Goal: Information Seeking & Learning: Learn about a topic

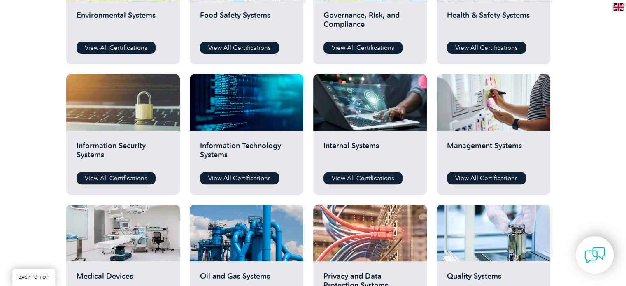
scroll to position [370, 0]
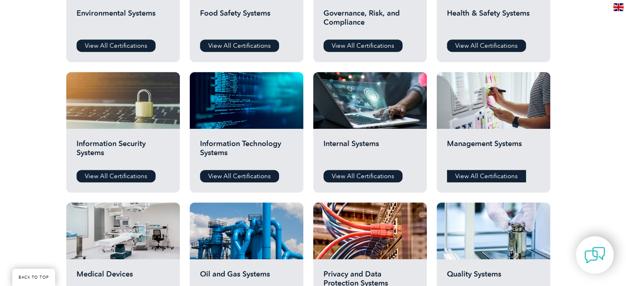
click at [477, 179] on link "View All Certifications" at bounding box center [486, 176] width 79 height 12
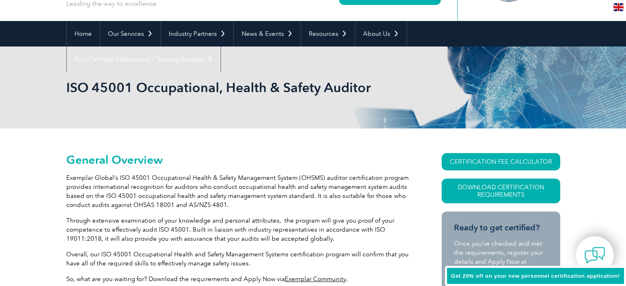
scroll to position [82, 0]
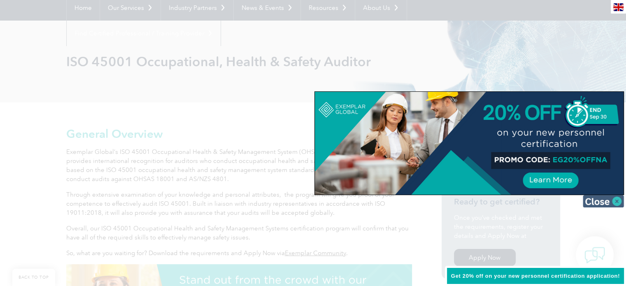
click at [594, 202] on img at bounding box center [602, 201] width 41 height 12
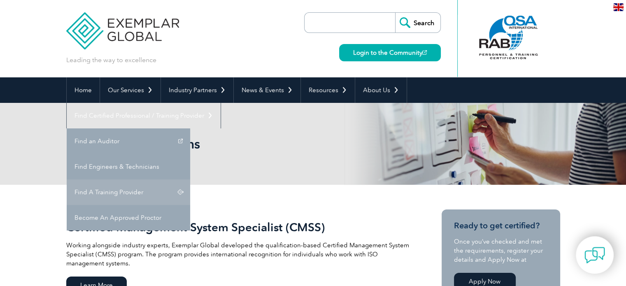
click at [190, 179] on link "Find A Training Provider" at bounding box center [128, 192] width 123 height 26
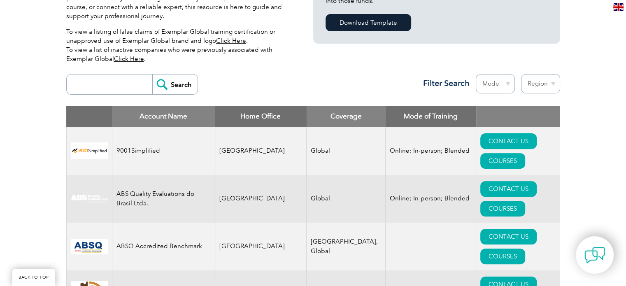
scroll to position [247, 0]
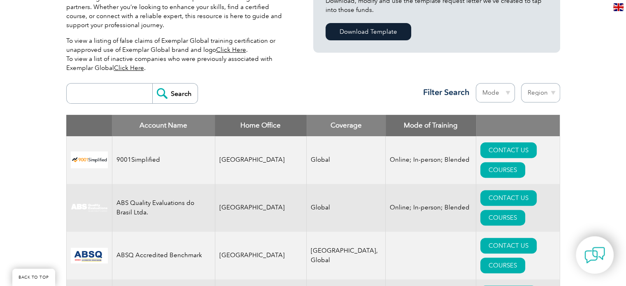
click at [501, 94] on select "Mode Online In-person Blended" at bounding box center [494, 92] width 39 height 19
click at [503, 92] on select "Mode Online In-person Blended" at bounding box center [494, 92] width 39 height 19
click at [533, 91] on select "Region [GEOGRAPHIC_DATA] [GEOGRAPHIC_DATA] [GEOGRAPHIC_DATA] [GEOGRAPHIC_DATA] …" at bounding box center [540, 92] width 39 height 19
select select "[GEOGRAPHIC_DATA]"
click at [521, 83] on select "Region [GEOGRAPHIC_DATA] [GEOGRAPHIC_DATA] [GEOGRAPHIC_DATA] [GEOGRAPHIC_DATA] …" at bounding box center [540, 92] width 39 height 19
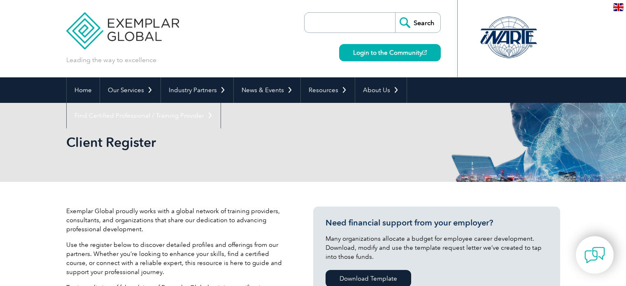
select select "[GEOGRAPHIC_DATA]"
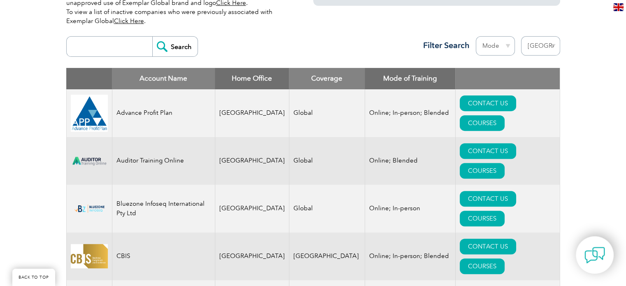
scroll to position [288, 0]
